Goal: Task Accomplishment & Management: Manage account settings

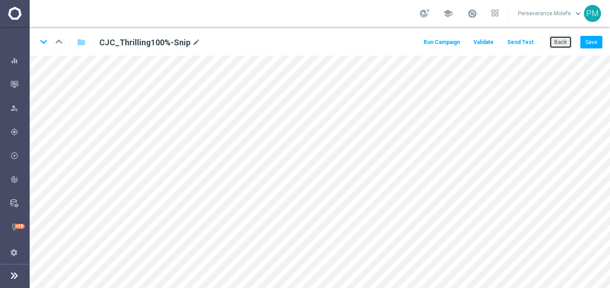
click at [555, 44] on button "Back" at bounding box center [560, 42] width 22 height 13
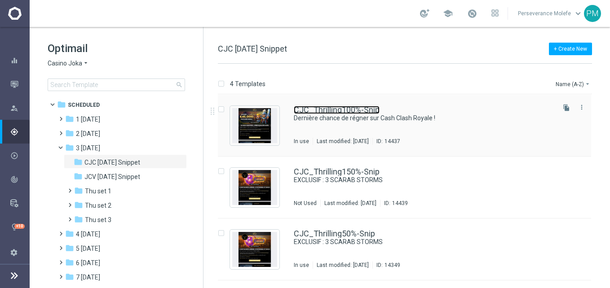
click at [327, 108] on link "CJC_Thrilling100%-Snip" at bounding box center [337, 110] width 86 height 8
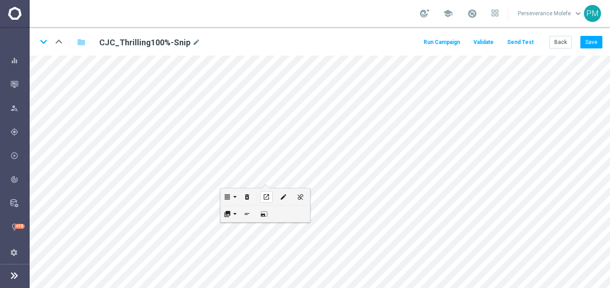
click at [262, 194] on div "open_in_new" at bounding box center [266, 197] width 13 height 12
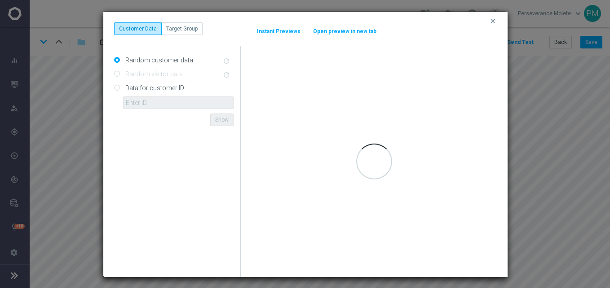
drag, startPoint x: 577, startPoint y: 54, endPoint x: 454, endPoint y: 54, distance: 123.5
click at [454, 54] on div "Loading..." at bounding box center [374, 161] width 267 height 231
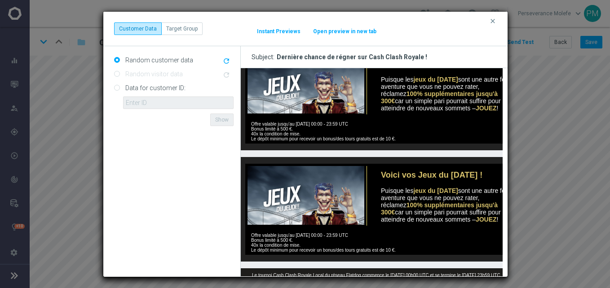
scroll to position [314, 0]
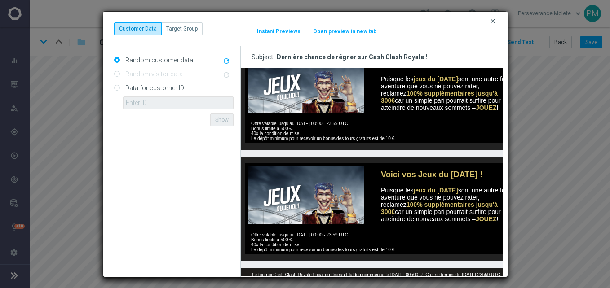
click at [492, 21] on icon "clear" at bounding box center [492, 21] width 7 height 7
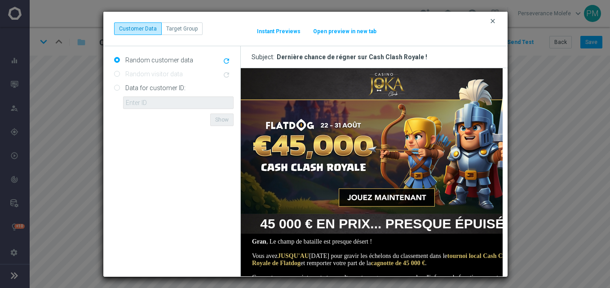
click at [495, 21] on icon "clear" at bounding box center [492, 21] width 7 height 7
click at [492, 23] on icon "clear" at bounding box center [492, 21] width 7 height 7
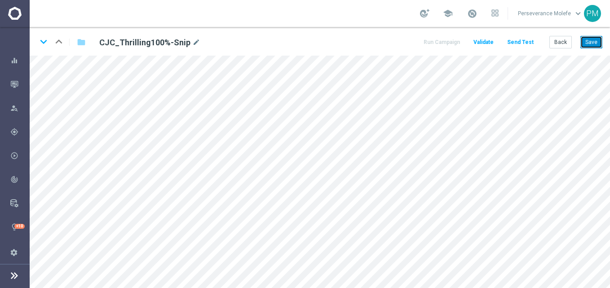
click at [591, 45] on button "Save" at bounding box center [591, 42] width 22 height 13
click at [562, 47] on button "Back" at bounding box center [560, 42] width 22 height 13
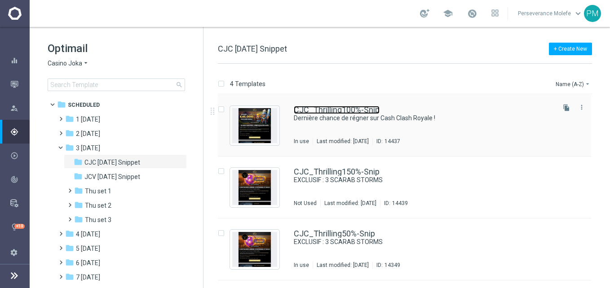
click at [355, 111] on link "CJC_Thrilling100%-Snip" at bounding box center [337, 110] width 86 height 8
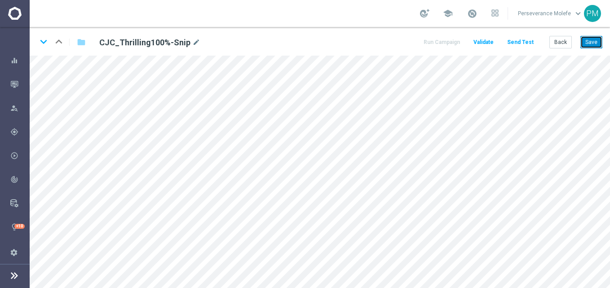
click at [591, 44] on button "Save" at bounding box center [591, 42] width 22 height 13
click at [567, 43] on button "Back" at bounding box center [560, 42] width 22 height 13
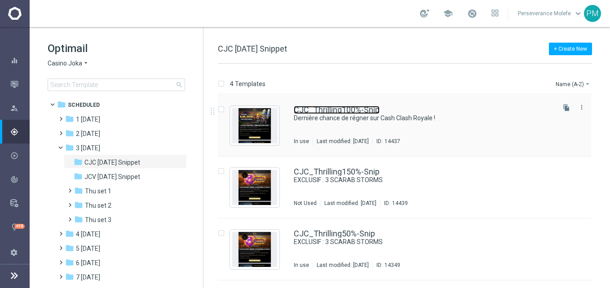
click at [361, 112] on link "CJC_Thrilling100%-Snip" at bounding box center [337, 110] width 86 height 8
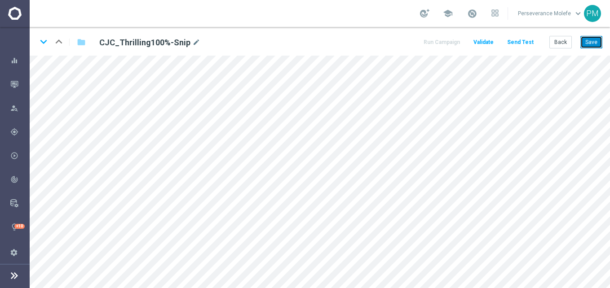
click at [589, 41] on button "Save" at bounding box center [591, 42] width 22 height 13
click at [561, 47] on button "Back" at bounding box center [560, 42] width 22 height 13
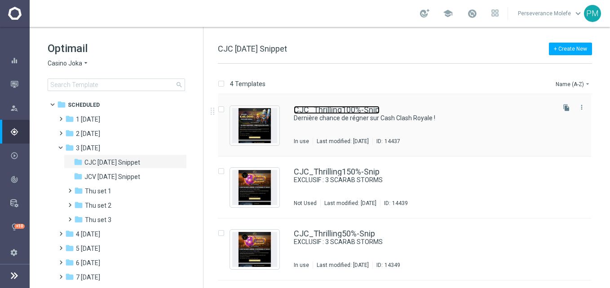
click at [301, 108] on link "CJC_Thrilling100%-Snip" at bounding box center [337, 110] width 86 height 8
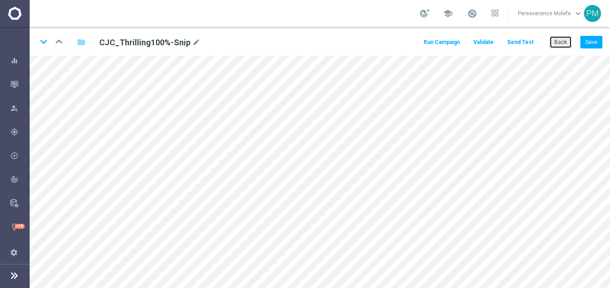
click at [557, 43] on button "Back" at bounding box center [560, 42] width 22 height 13
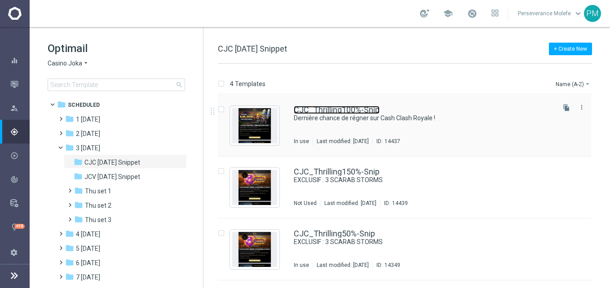
click at [326, 112] on link "CJC_Thrilling100%-Snip" at bounding box center [337, 110] width 86 height 8
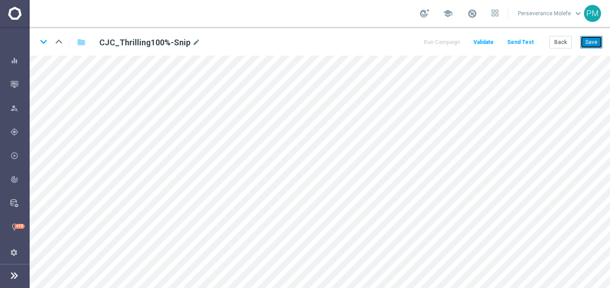
click at [589, 38] on button "Save" at bounding box center [591, 42] width 22 height 13
click at [566, 41] on button "Back" at bounding box center [560, 42] width 22 height 13
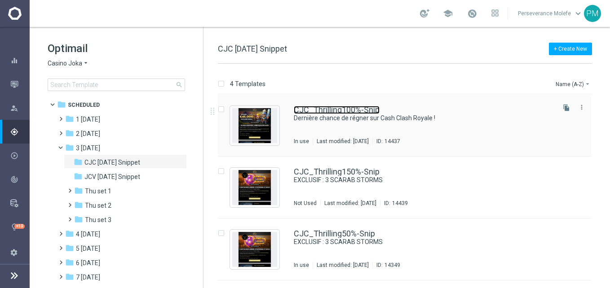
click at [333, 106] on link "CJC_Thrilling100%-Snip" at bounding box center [337, 110] width 86 height 8
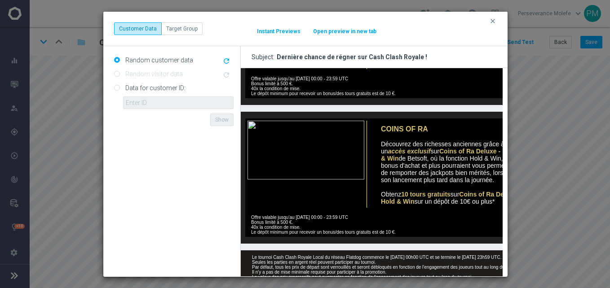
scroll to position [314, 0]
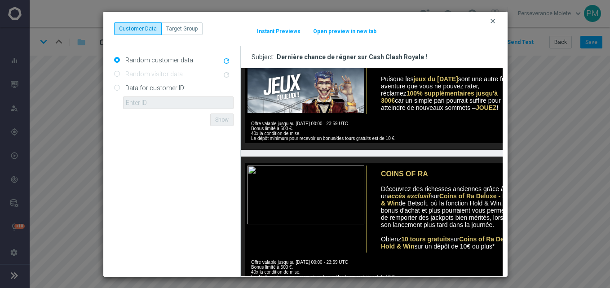
click at [490, 22] on icon "clear" at bounding box center [492, 21] width 7 height 7
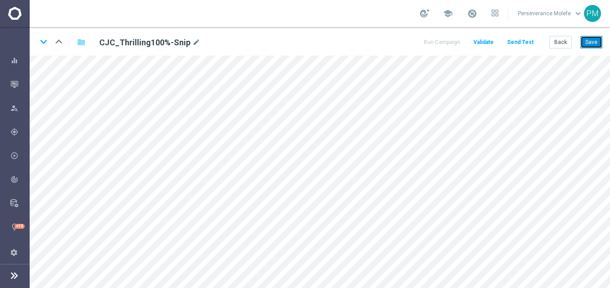
click at [591, 40] on button "Save" at bounding box center [591, 42] width 22 height 13
click at [551, 44] on button "Back" at bounding box center [560, 42] width 22 height 13
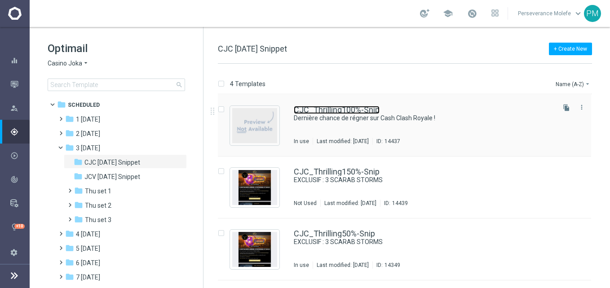
click at [337, 112] on link "CJC_Thrilling100%-Snip" at bounding box center [337, 110] width 86 height 8
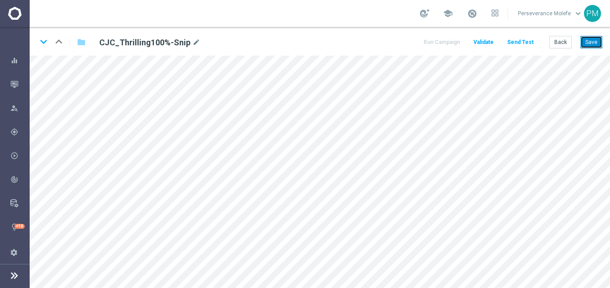
click at [594, 37] on button "Save" at bounding box center [591, 42] width 22 height 13
click at [564, 45] on button "Back" at bounding box center [560, 42] width 22 height 13
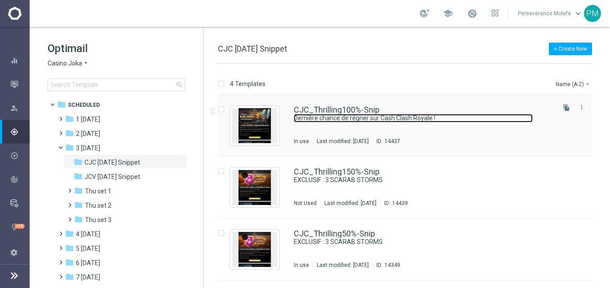
click at [321, 114] on link "Dernière chance de régner sur Cash Clash Royale !" at bounding box center [413, 118] width 239 height 9
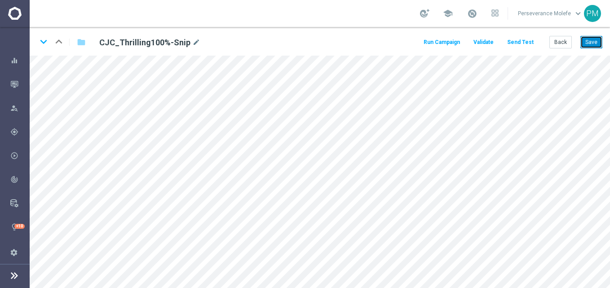
click at [600, 43] on button "Save" at bounding box center [591, 42] width 22 height 13
click at [47, 38] on icon "keyboard_arrow_down" at bounding box center [43, 41] width 13 height 13
click at [592, 44] on button "Save" at bounding box center [591, 42] width 22 height 13
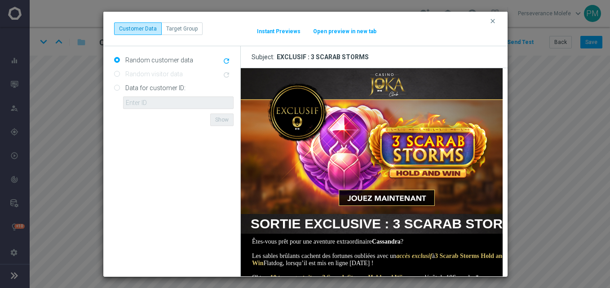
click at [337, 30] on button "Open preview in new tab" at bounding box center [344, 31] width 64 height 7
click at [491, 22] on icon "clear" at bounding box center [492, 21] width 7 height 7
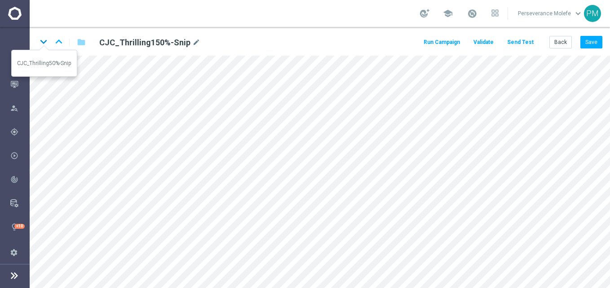
click at [43, 41] on icon "keyboard_arrow_down" at bounding box center [43, 41] width 13 height 13
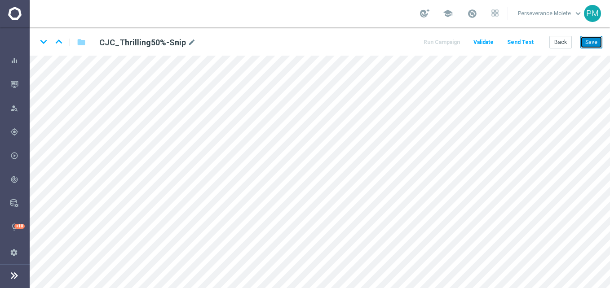
click at [588, 45] on button "Save" at bounding box center [591, 42] width 22 height 13
click at [41, 41] on icon "keyboard_arrow_down" at bounding box center [43, 41] width 13 height 13
click at [55, 38] on icon "keyboard_arrow_up" at bounding box center [58, 41] width 13 height 13
click at [42, 40] on icon "keyboard_arrow_down" at bounding box center [43, 41] width 13 height 13
click at [592, 42] on button "Save" at bounding box center [591, 42] width 22 height 13
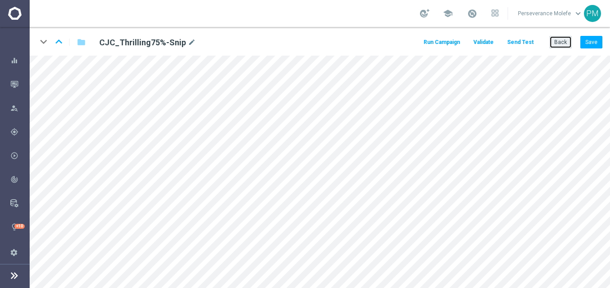
click at [566, 40] on button "Back" at bounding box center [560, 42] width 22 height 13
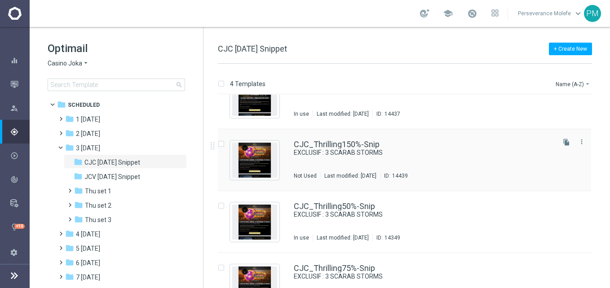
scroll to position [54, 0]
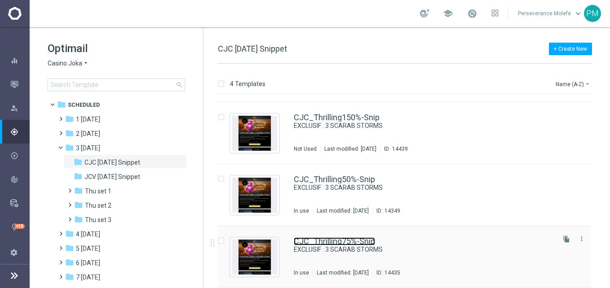
click at [332, 242] on link "CJC_Thrilling75%-Snip" at bounding box center [334, 241] width 81 height 8
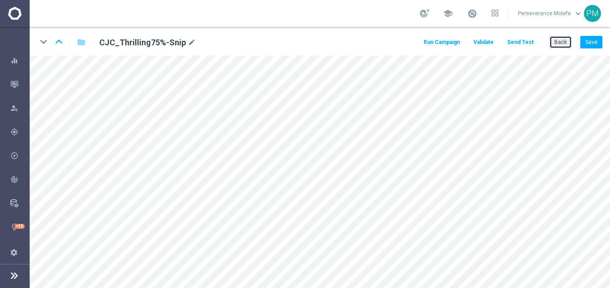
click at [559, 48] on button "Back" at bounding box center [560, 42] width 22 height 13
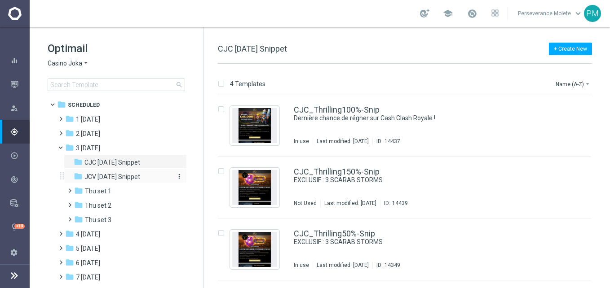
click at [117, 173] on span "JCV [DATE] Snippet" at bounding box center [112, 177] width 56 height 8
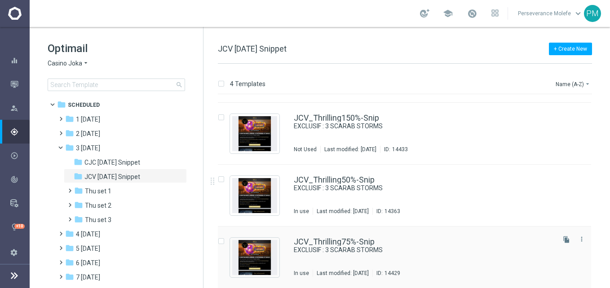
scroll to position [54, 0]
click at [126, 176] on span "JCV [DATE] Snippet" at bounding box center [112, 177] width 56 height 8
click at [130, 170] on div "folder CJC Thursday Snippet more_vert folder JCV Thursday Snippet more_vert" at bounding box center [122, 190] width 128 height 72
click at [136, 163] on span "CJC [DATE] Snippet" at bounding box center [112, 162] width 56 height 8
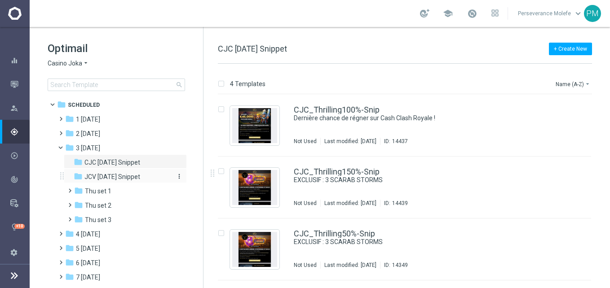
click at [127, 178] on span "JCV [DATE] Snippet" at bounding box center [112, 177] width 56 height 8
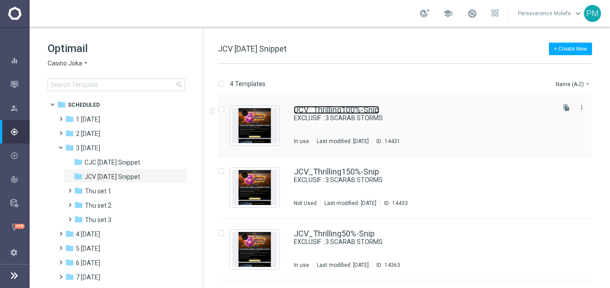
click at [344, 114] on link "JCV_Thrilling100%-Snip" at bounding box center [336, 110] width 85 height 8
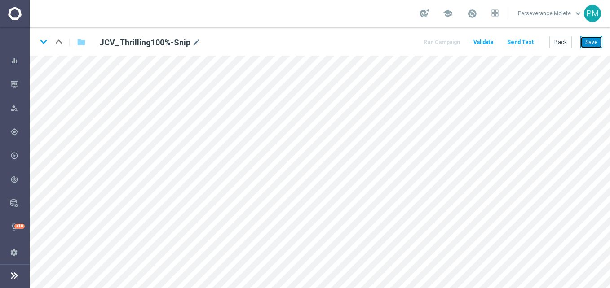
click at [588, 45] on button "Save" at bounding box center [591, 42] width 22 height 13
click at [563, 45] on button "Back" at bounding box center [560, 42] width 22 height 13
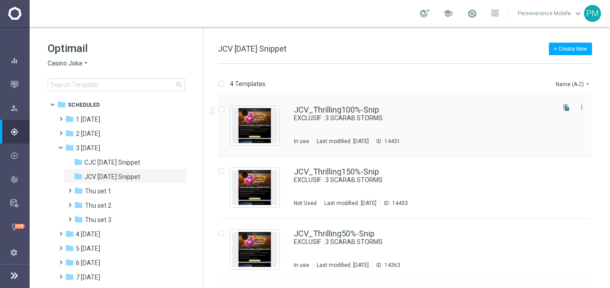
click at [345, 105] on div "JCV_Thrilling100%-Snip EXCLUSIF : 3 SCARAB STORMS In use Last modified: Tuesday…" at bounding box center [404, 126] width 373 height 62
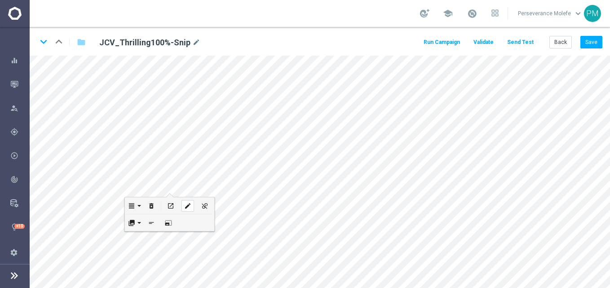
click at [190, 202] on div "edit" at bounding box center [187, 206] width 13 height 12
click at [163, 194] on div "edit" at bounding box center [168, 198] width 13 height 12
type input "https://www.casinojokaclub.net/fr"
checkbox input "true"
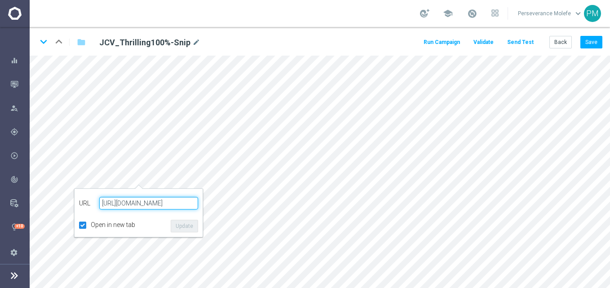
paste input "jokaclubvip.com/fr/login"
type input "https://www.jokaclubvip.com/fr/login"
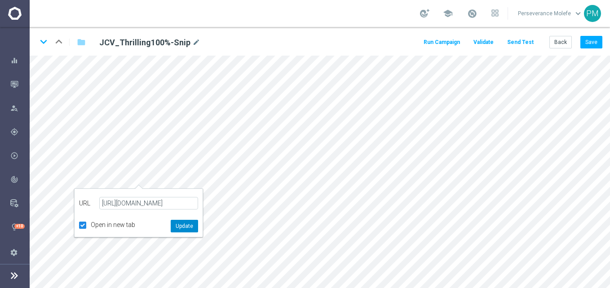
click at [184, 228] on button "Update" at bounding box center [184, 226] width 27 height 13
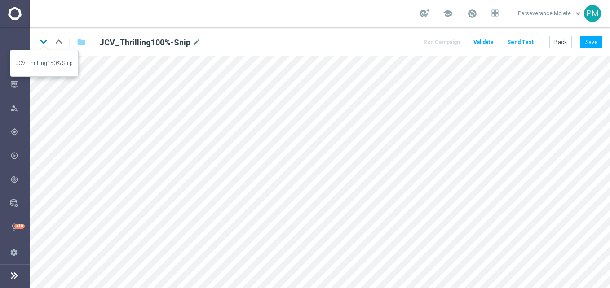
click at [45, 41] on icon "keyboard_arrow_down" at bounding box center [43, 41] width 13 height 13
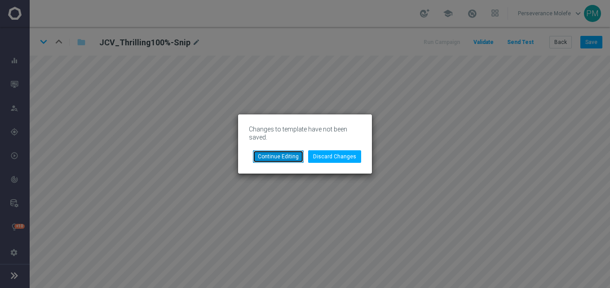
click at [289, 157] on button "Continue Editing" at bounding box center [278, 156] width 51 height 13
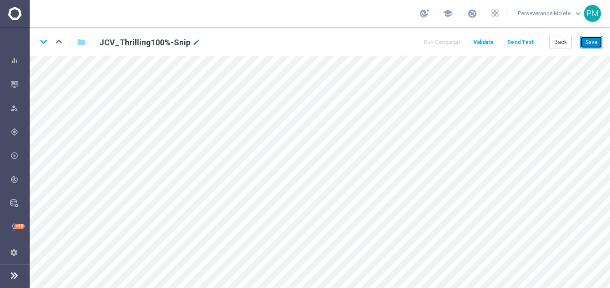
click at [587, 45] on button "Save" at bounding box center [591, 42] width 22 height 13
click at [47, 42] on icon "keyboard_arrow_down" at bounding box center [43, 41] width 13 height 13
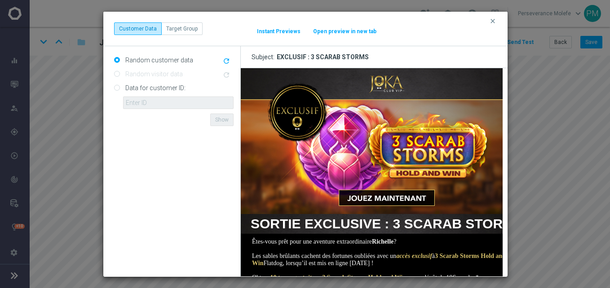
click at [357, 29] on button "Open preview in new tab" at bounding box center [344, 31] width 64 height 7
click at [491, 20] on icon "clear" at bounding box center [492, 21] width 7 height 7
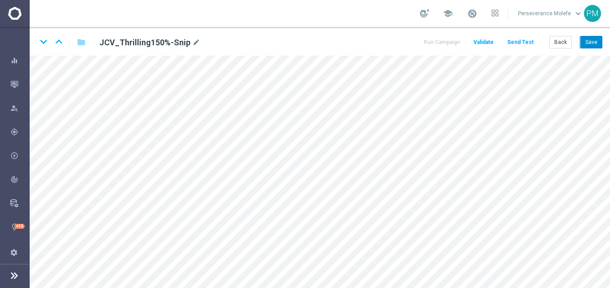
click at [580, 41] on div "Back Save" at bounding box center [575, 42] width 53 height 13
click at [585, 44] on button "Save" at bounding box center [591, 42] width 22 height 13
click at [43, 42] on icon "keyboard_arrow_down" at bounding box center [43, 41] width 13 height 13
click at [594, 43] on button "Save" at bounding box center [591, 42] width 22 height 13
click at [46, 42] on icon "keyboard_arrow_down" at bounding box center [43, 41] width 13 height 13
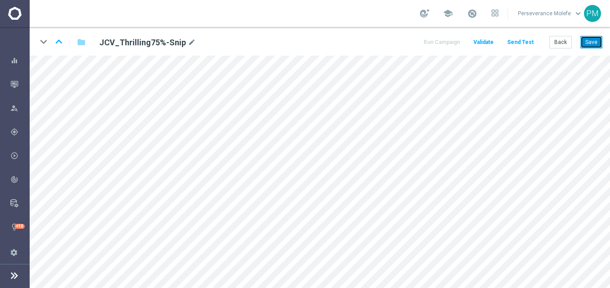
click at [589, 46] on button "Save" at bounding box center [591, 42] width 22 height 13
click at [64, 40] on icon "keyboard_arrow_up" at bounding box center [58, 41] width 13 height 13
click at [59, 47] on icon "keyboard_arrow_up" at bounding box center [58, 41] width 13 height 13
click at [54, 38] on icon "keyboard_arrow_up" at bounding box center [58, 41] width 13 height 13
click at [558, 46] on button "Back" at bounding box center [560, 42] width 22 height 13
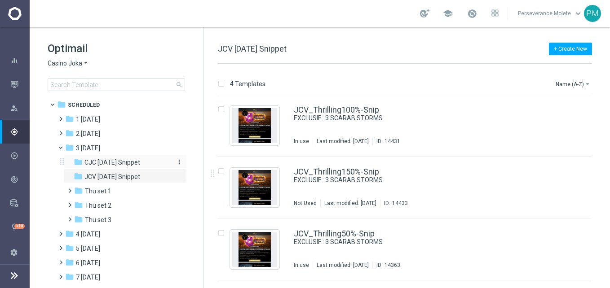
click at [116, 158] on span "CJC [DATE] Snippet" at bounding box center [112, 162] width 56 height 8
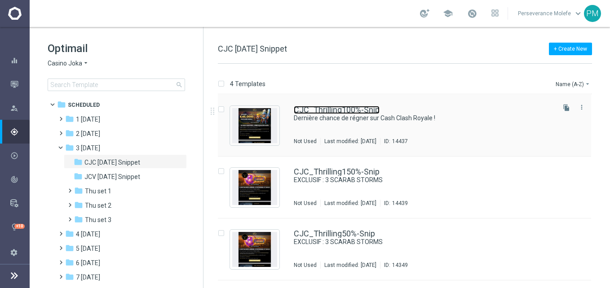
click at [306, 113] on link "CJC_Thrilling100%-Snip" at bounding box center [337, 110] width 86 height 8
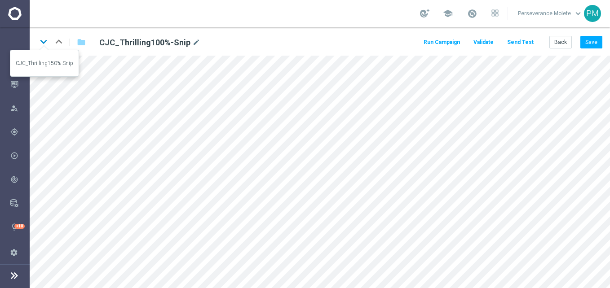
click at [46, 46] on icon "keyboard_arrow_down" at bounding box center [43, 41] width 13 height 13
click at [586, 39] on button "Save" at bounding box center [591, 42] width 22 height 13
click at [46, 44] on icon "keyboard_arrow_down" at bounding box center [43, 41] width 13 height 13
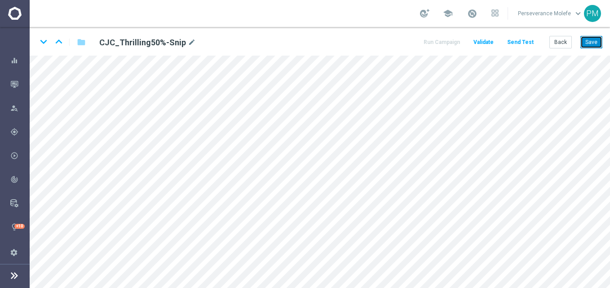
click at [587, 41] on button "Save" at bounding box center [591, 42] width 22 height 13
click at [44, 43] on icon "keyboard_arrow_down" at bounding box center [43, 41] width 13 height 13
click at [599, 40] on button "Save" at bounding box center [591, 42] width 22 height 13
click at [569, 45] on button "Back" at bounding box center [560, 42] width 22 height 13
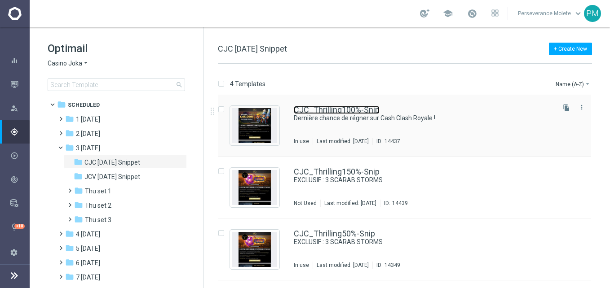
click at [334, 111] on link "CJC_Thrilling100%-Snip" at bounding box center [337, 110] width 86 height 8
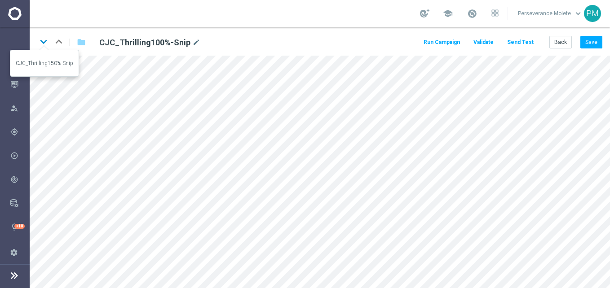
click at [42, 40] on icon "keyboard_arrow_down" at bounding box center [43, 41] width 13 height 13
click at [44, 43] on icon "keyboard_arrow_down" at bounding box center [43, 41] width 13 height 13
click at [48, 41] on icon "keyboard_arrow_down" at bounding box center [43, 41] width 13 height 13
click at [555, 43] on button "Back" at bounding box center [560, 42] width 22 height 13
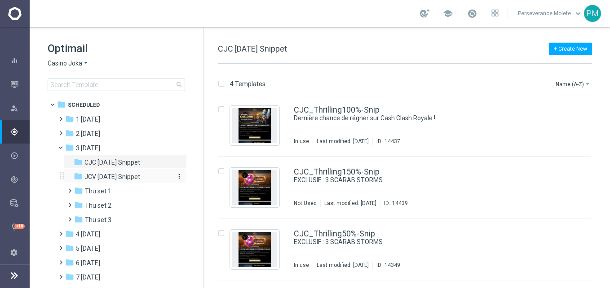
click at [135, 178] on span "JCV [DATE] Snippet" at bounding box center [112, 177] width 56 height 8
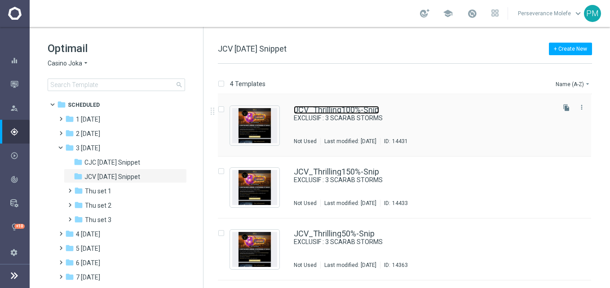
click at [303, 111] on link "JCV_Thrilling100%-Snip" at bounding box center [336, 110] width 85 height 8
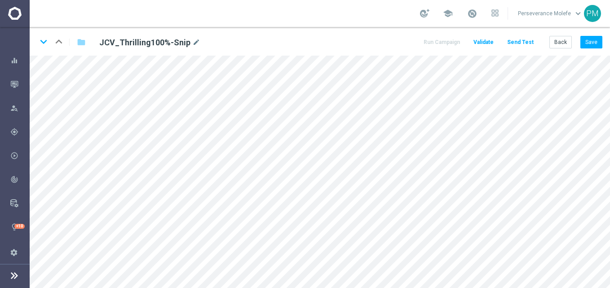
click at [595, 34] on div "keyboard_arrow_down keyboard_arrow_up folder JCV_Thrilling100%-Snip mode_edit R…" at bounding box center [320, 41] width 580 height 29
click at [596, 44] on button "Save" at bounding box center [591, 42] width 22 height 13
click at [44, 46] on icon "keyboard_arrow_down" at bounding box center [43, 41] width 13 height 13
click at [590, 37] on button "Save" at bounding box center [591, 42] width 22 height 13
click at [45, 44] on icon "keyboard_arrow_down" at bounding box center [43, 41] width 13 height 13
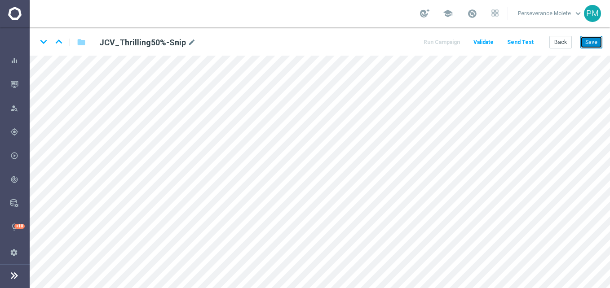
click at [598, 44] on button "Save" at bounding box center [591, 42] width 22 height 13
click at [46, 45] on icon "keyboard_arrow_down" at bounding box center [43, 41] width 13 height 13
click at [585, 39] on button "Save" at bounding box center [591, 42] width 22 height 13
click at [566, 39] on button "Back" at bounding box center [560, 42] width 22 height 13
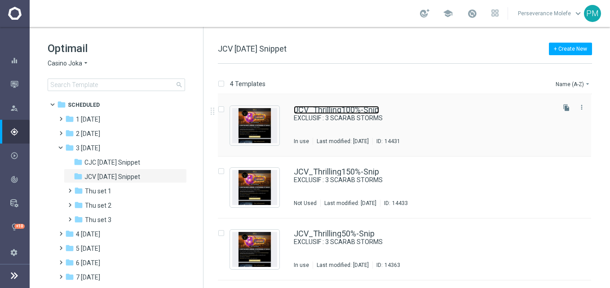
click at [326, 109] on link "JCV_Thrilling100%-Snip" at bounding box center [336, 110] width 85 height 8
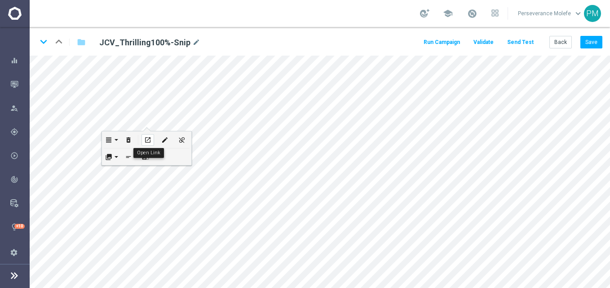
click at [154, 142] on div "open_in_new" at bounding box center [147, 140] width 13 height 12
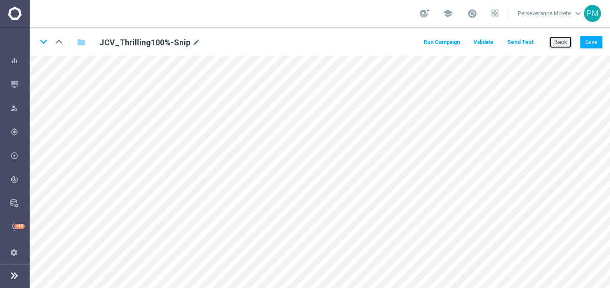
click at [560, 38] on button "Back" at bounding box center [560, 42] width 22 height 13
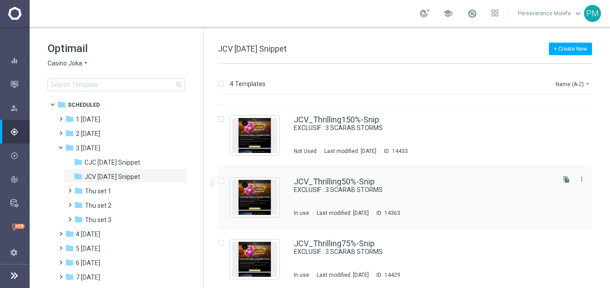
scroll to position [54, 0]
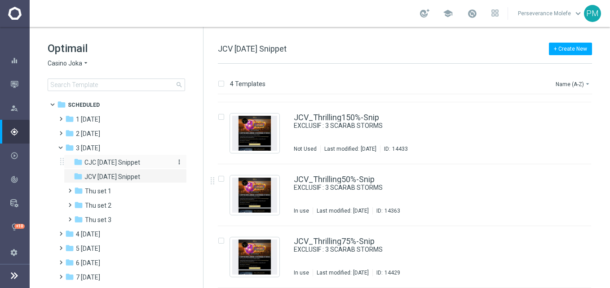
click at [124, 167] on div "folder CJC Thursday Snippet" at bounding box center [122, 163] width 96 height 10
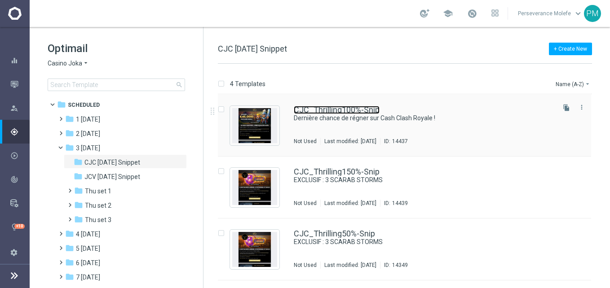
click at [335, 109] on link "CJC_Thrilling100%-Snip" at bounding box center [337, 110] width 86 height 8
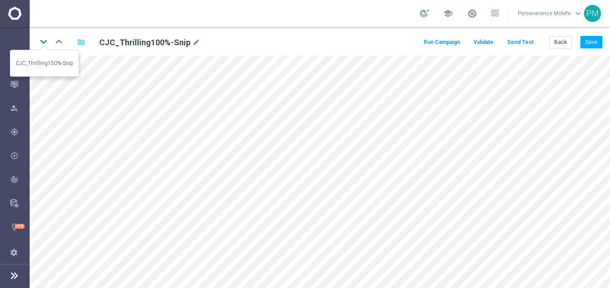
click at [45, 41] on icon "keyboard_arrow_down" at bounding box center [43, 41] width 13 height 13
click at [589, 44] on button "Save" at bounding box center [591, 42] width 22 height 13
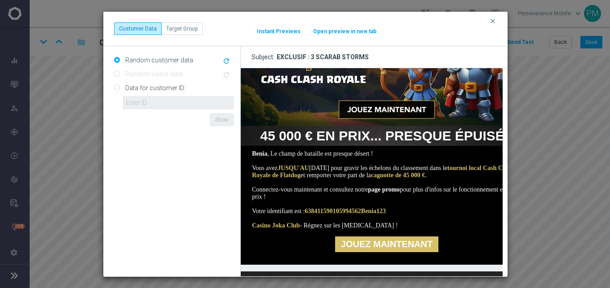
scroll to position [90, 0]
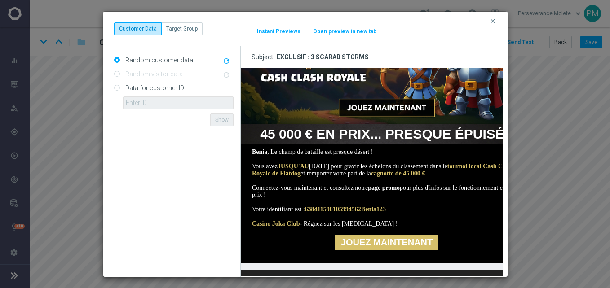
click at [353, 29] on button "Open preview in new tab" at bounding box center [344, 31] width 64 height 7
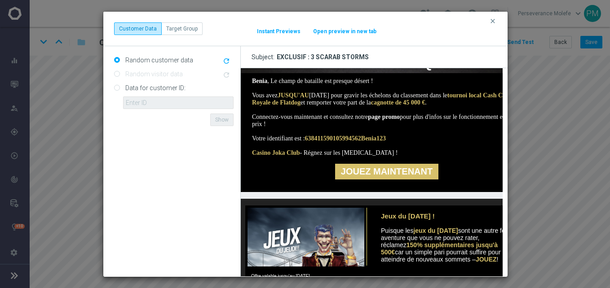
scroll to position [84, 0]
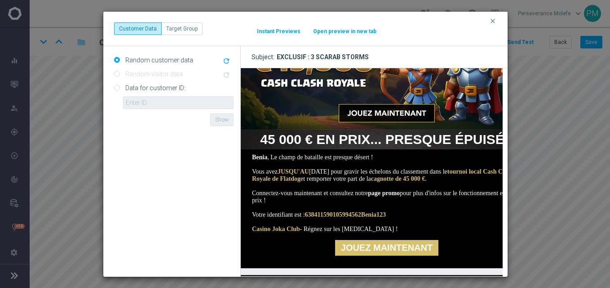
click at [497, 18] on button "clear" at bounding box center [493, 21] width 10 height 8
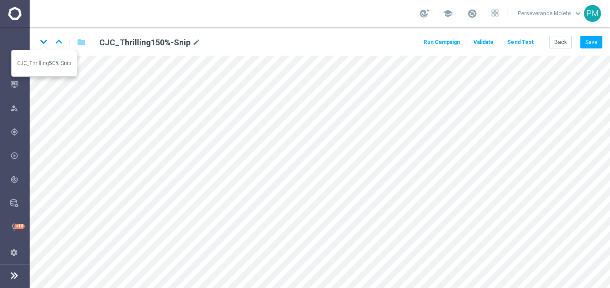
click at [44, 42] on icon "keyboard_arrow_down" at bounding box center [43, 41] width 13 height 13
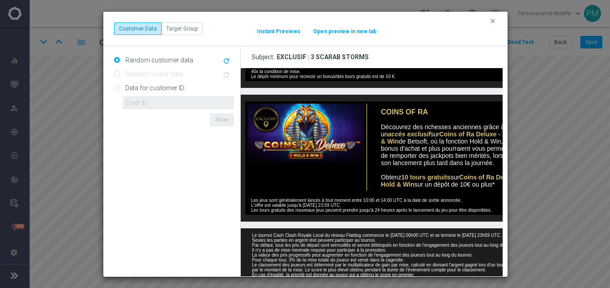
scroll to position [404, 0]
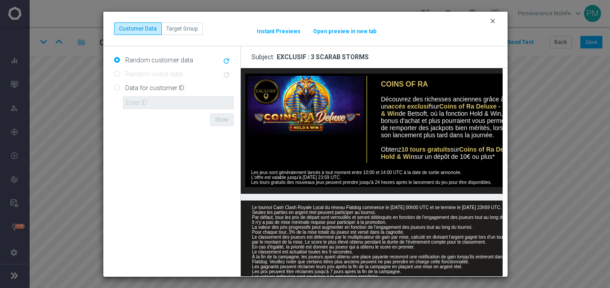
click at [491, 20] on icon "clear" at bounding box center [492, 21] width 7 height 7
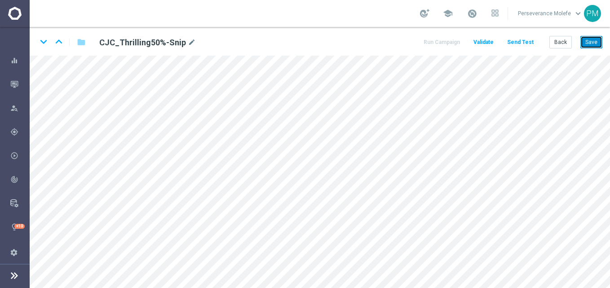
click at [580, 41] on button "Save" at bounding box center [591, 42] width 22 height 13
click at [40, 45] on icon "keyboard_arrow_down" at bounding box center [43, 41] width 13 height 13
click at [588, 47] on button "Save" at bounding box center [591, 42] width 22 height 13
click at [588, 41] on button "Save" at bounding box center [591, 42] width 22 height 13
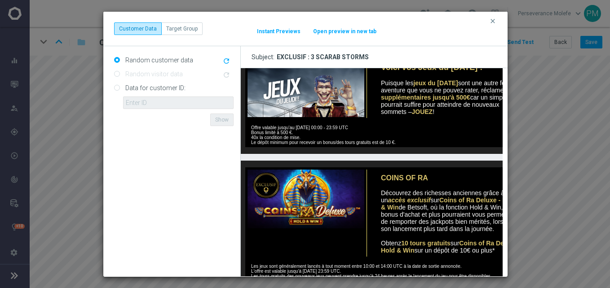
scroll to position [310, 0]
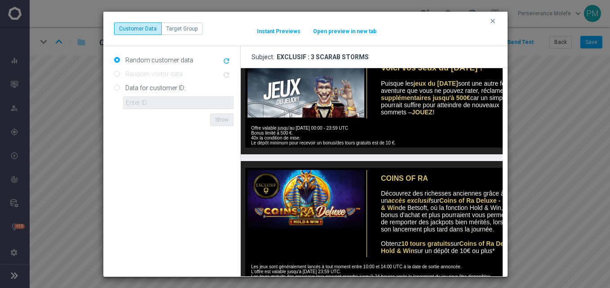
click at [346, 29] on button "Open preview in new tab" at bounding box center [344, 31] width 64 height 7
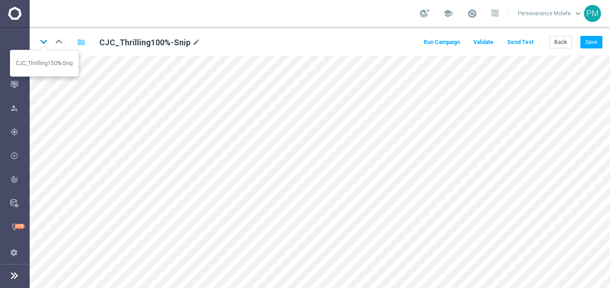
click at [45, 40] on icon "keyboard_arrow_down" at bounding box center [43, 41] width 13 height 13
click at [557, 39] on button "Back" at bounding box center [560, 42] width 22 height 13
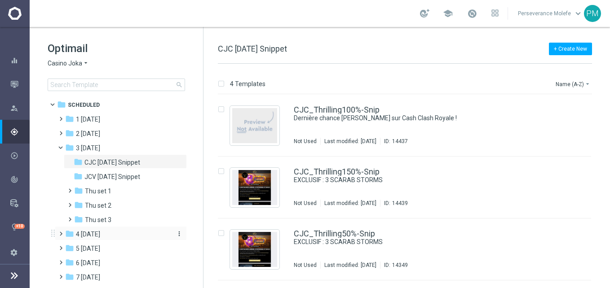
click at [106, 239] on div "folder 4 Friday" at bounding box center [116, 234] width 103 height 10
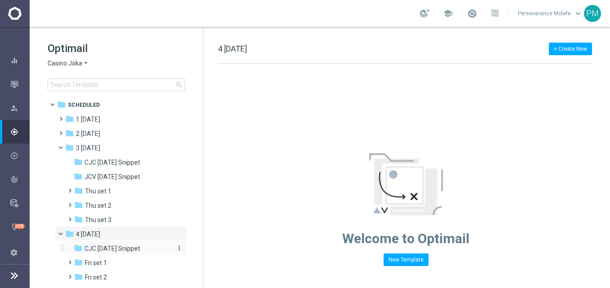
click at [128, 248] on span "CJC [DATE] Snippet" at bounding box center [112, 249] width 56 height 8
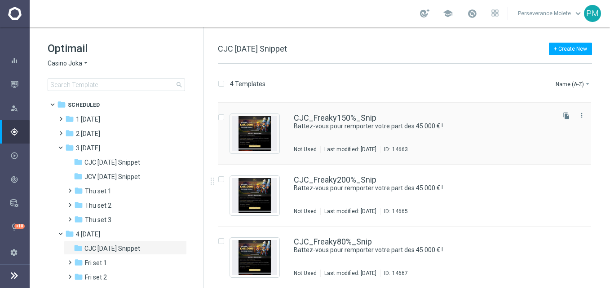
scroll to position [54, 0]
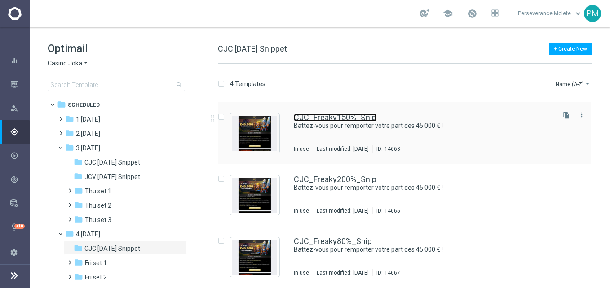
click at [323, 117] on link "CJC_Freaky150%_Snip" at bounding box center [335, 118] width 83 height 8
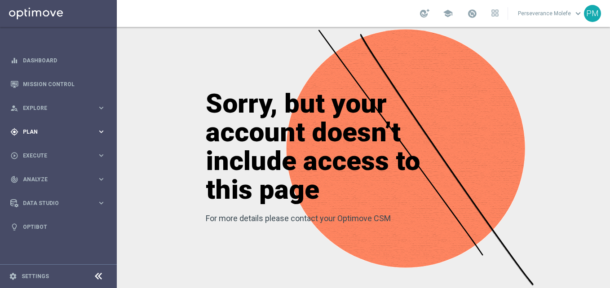
click at [58, 136] on div "gps_fixed Plan keyboard_arrow_right" at bounding box center [58, 132] width 116 height 24
click at [41, 180] on button "Templates keyboard_arrow_right" at bounding box center [64, 177] width 83 height 7
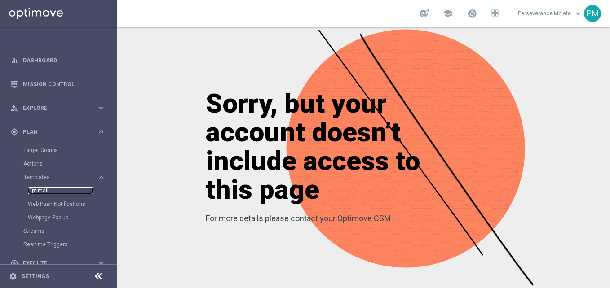
click at [47, 191] on link "Optimail" at bounding box center [61, 190] width 66 height 7
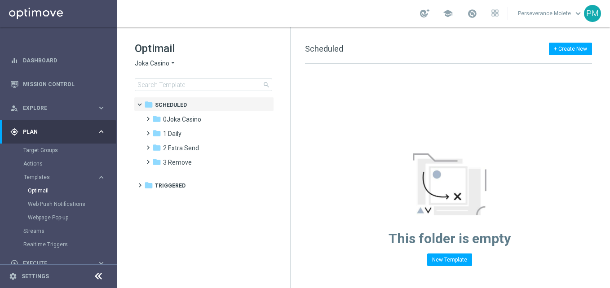
click at [169, 61] on icon "arrow_drop_down" at bounding box center [172, 63] width 7 height 9
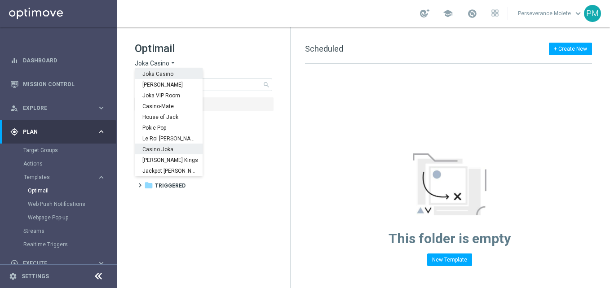
click at [161, 153] on div "Casino Joka" at bounding box center [168, 149] width 67 height 11
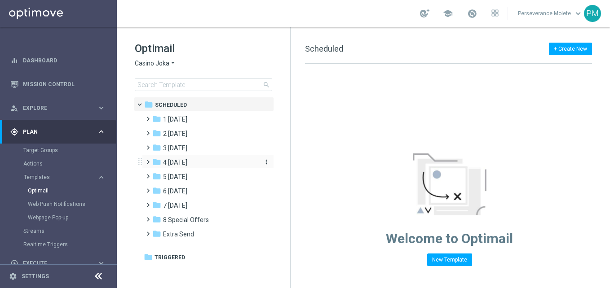
click at [185, 163] on span "4 [DATE]" at bounding box center [175, 162] width 24 height 8
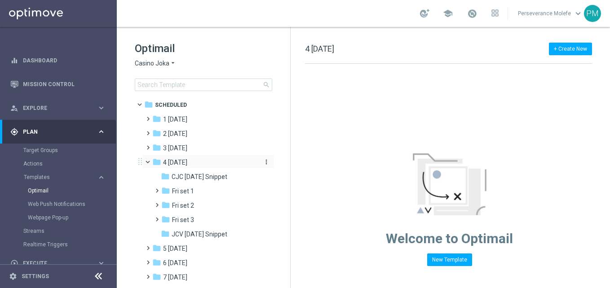
click at [184, 163] on span "4 [DATE]" at bounding box center [175, 162] width 24 height 8
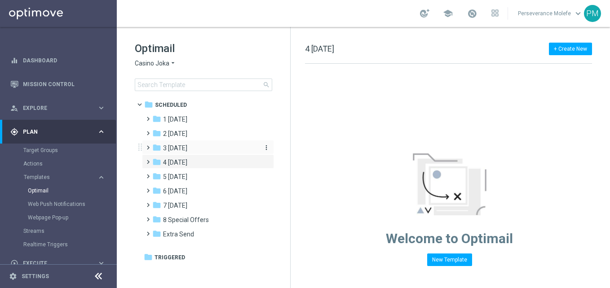
click at [184, 149] on span "3 [DATE]" at bounding box center [175, 148] width 24 height 8
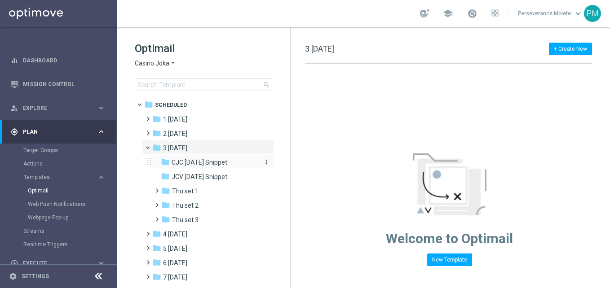
click at [205, 160] on span "CJC [DATE] Snippet" at bounding box center [199, 162] width 56 height 8
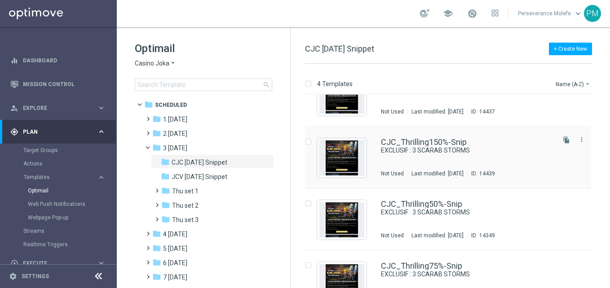
scroll to position [54, 0]
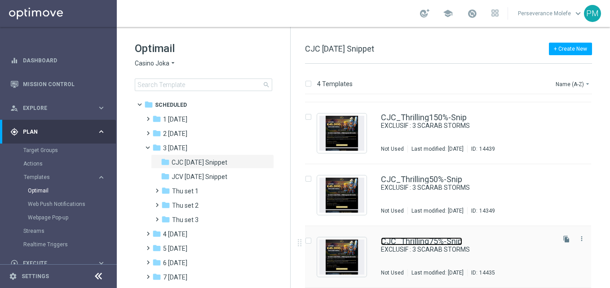
click at [403, 240] on link "CJC_Thrilling75%-Snip" at bounding box center [421, 241] width 81 height 8
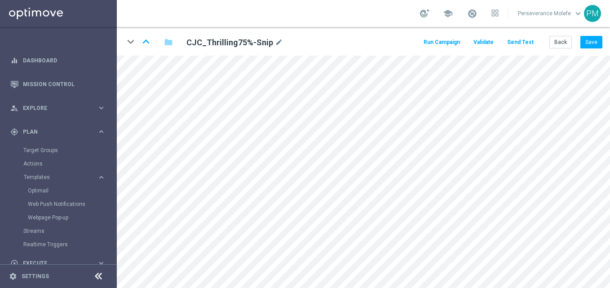
click at [100, 273] on icon at bounding box center [98, 276] width 11 height 11
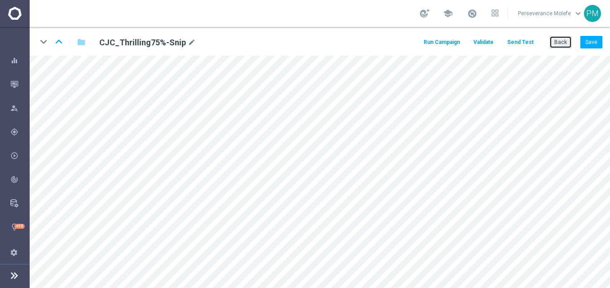
click at [553, 45] on button "Back" at bounding box center [560, 42] width 22 height 13
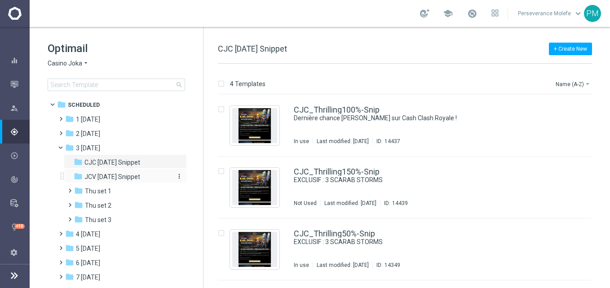
click at [140, 178] on span "JCV [DATE] Snippet" at bounding box center [112, 177] width 56 height 8
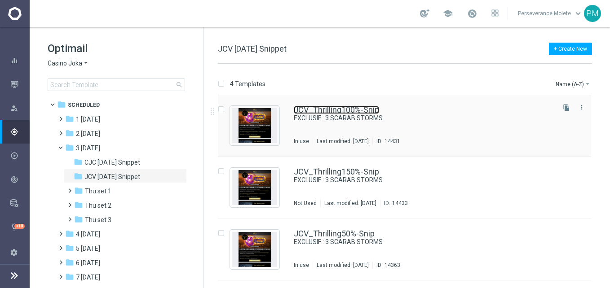
click at [341, 110] on link "JCV_Thrilling100%-Snip" at bounding box center [336, 110] width 85 height 8
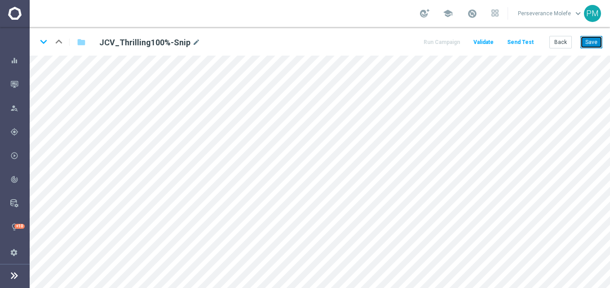
click at [589, 42] on button "Save" at bounding box center [591, 42] width 22 height 13
click at [562, 46] on button "Back" at bounding box center [560, 42] width 22 height 13
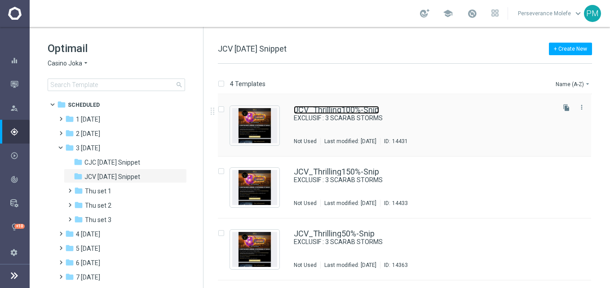
click at [320, 110] on link "JCV_Thrilling100%-Snip" at bounding box center [336, 110] width 85 height 8
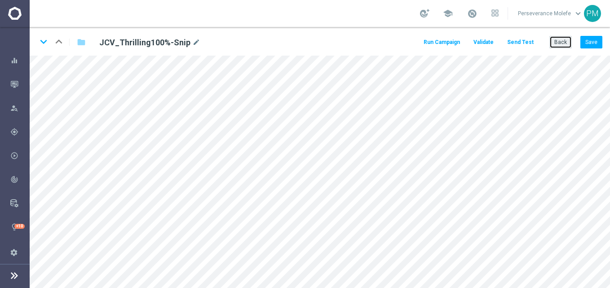
click at [560, 45] on button "Back" at bounding box center [560, 42] width 22 height 13
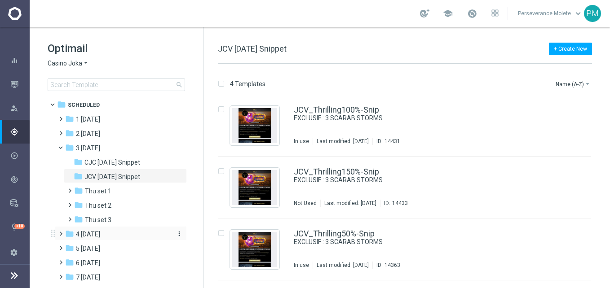
click at [109, 238] on div "folder 4 [DATE]" at bounding box center [116, 234] width 103 height 10
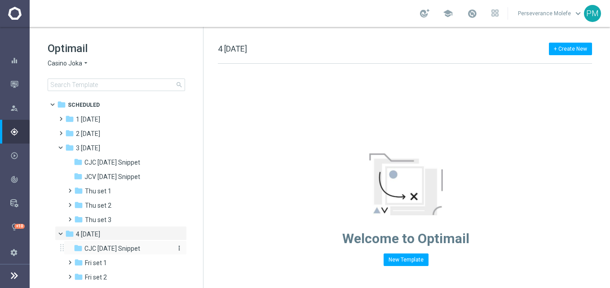
click at [126, 249] on span "CJC [DATE] Snippet" at bounding box center [112, 249] width 56 height 8
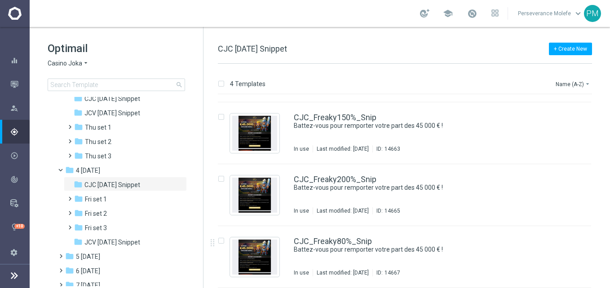
scroll to position [121, 0]
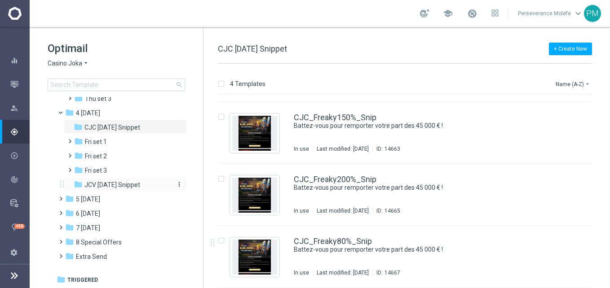
click at [114, 185] on span "JCV [DATE] Snippet" at bounding box center [112, 185] width 56 height 8
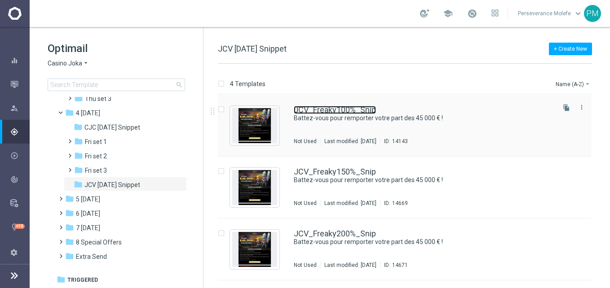
click at [358, 110] on link "JCV_Freaky100%_Snip" at bounding box center [335, 110] width 82 height 8
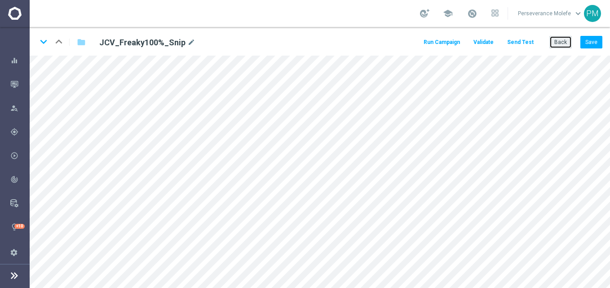
click at [563, 44] on button "Back" at bounding box center [560, 42] width 22 height 13
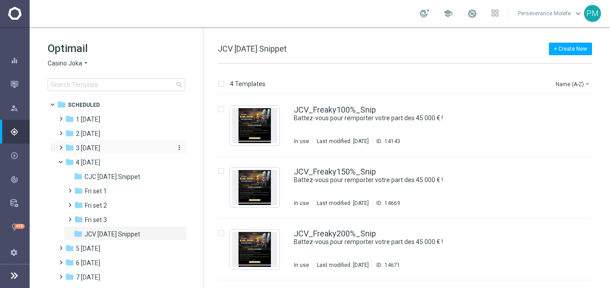
click at [96, 149] on span "3 [DATE]" at bounding box center [88, 148] width 24 height 8
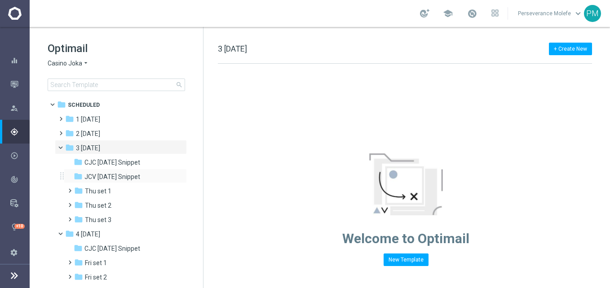
click at [119, 170] on div "folder JCV [DATE] Snippet more_vert" at bounding box center [125, 176] width 123 height 14
click at [119, 171] on div "folder JCV [DATE] Snippet more_vert" at bounding box center [125, 176] width 123 height 14
click at [128, 176] on span "JCV [DATE] Snippet" at bounding box center [112, 177] width 56 height 8
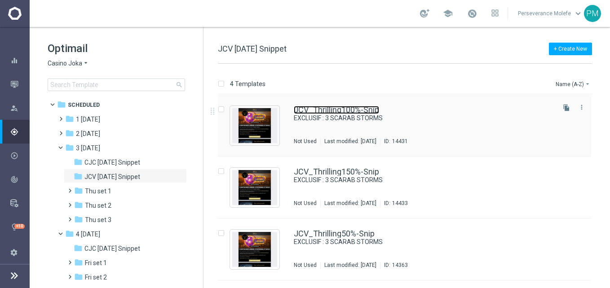
click at [316, 110] on link "JCV_Thrilling100%-Snip" at bounding box center [336, 110] width 85 height 8
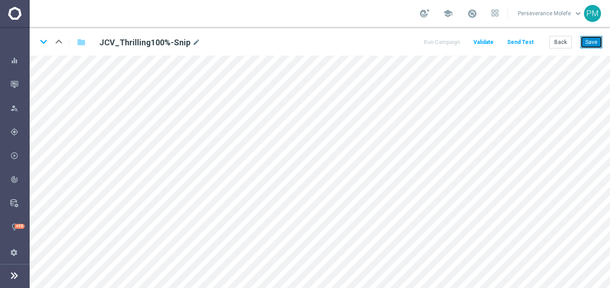
click at [589, 45] on button "Save" at bounding box center [591, 42] width 22 height 13
click at [565, 43] on button "Back" at bounding box center [560, 42] width 22 height 13
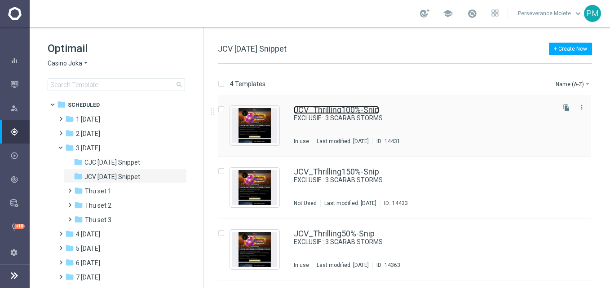
click at [299, 108] on link "JCV_Thrilling100%-Snip" at bounding box center [336, 110] width 85 height 8
